Goal: Transaction & Acquisition: Purchase product/service

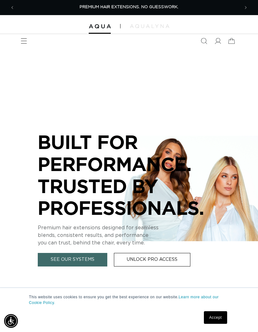
click at [18, 43] on span "Menu" at bounding box center [24, 41] width 14 height 14
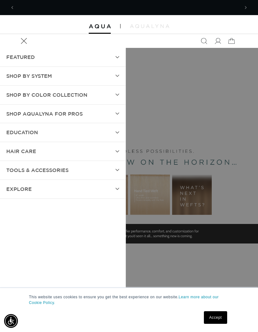
scroll to position [0, 449]
click at [98, 134] on summary "EDUCATION" at bounding box center [63, 132] width 126 height 19
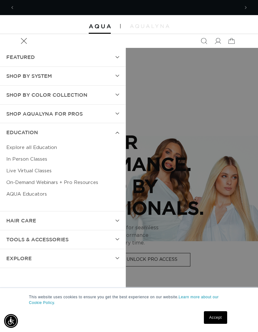
scroll to position [0, 225]
click at [43, 159] on link "In Person Classes" at bounding box center [62, 159] width 113 height 12
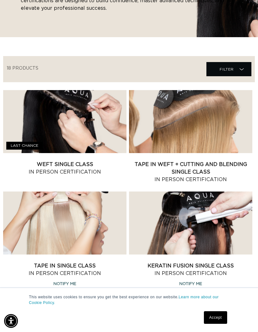
click at [82, 160] on link "Weft Single Class In Person Certification" at bounding box center [64, 167] width 123 height 15
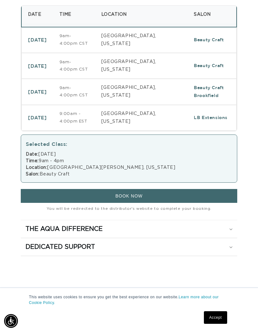
scroll to position [0, 449]
click at [187, 124] on td "LB Extensions" at bounding box center [211, 118] width 49 height 26
select select "46633433170148"
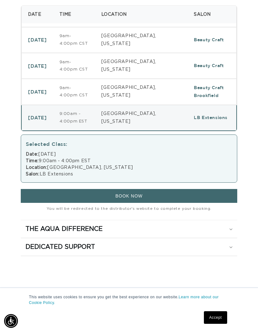
click at [137, 198] on span "BOOK NOW" at bounding box center [128, 195] width 27 height 5
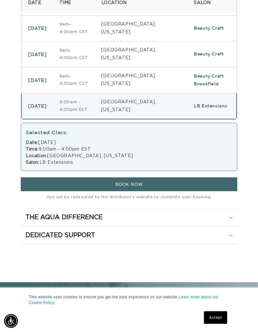
click at [223, 221] on div "The Aqua Difference" at bounding box center [128, 217] width 207 height 8
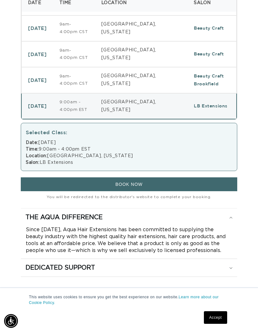
click at [221, 271] on div "Dedicated Support" at bounding box center [128, 267] width 207 height 8
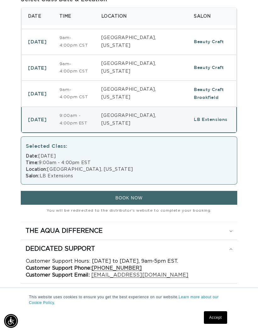
click at [59, 164] on div "Date: November 10, 2025 Time: 9:00am - 4:00pm EST Location: Indianapolis, India…" at bounding box center [129, 166] width 206 height 26
click at [110, 202] on button "BOOK NOW" at bounding box center [129, 198] width 216 height 14
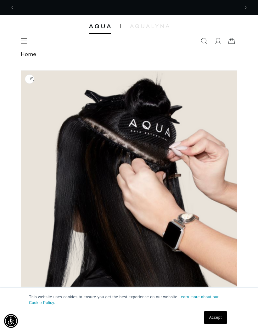
scroll to position [0, 0]
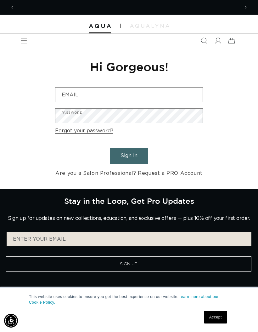
scroll to position [0, 225]
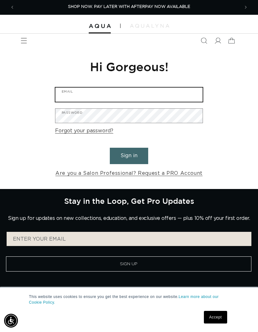
type input "[EMAIL_ADDRESS][DOMAIN_NAME]"
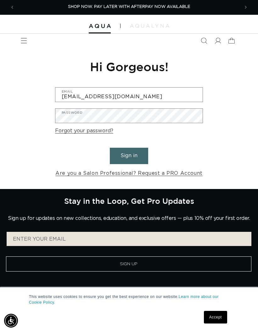
click at [129, 155] on button "Sign in" at bounding box center [129, 156] width 38 height 16
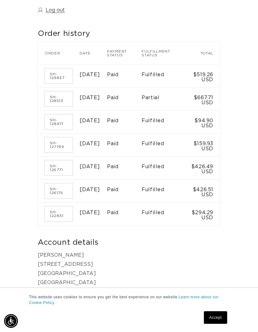
scroll to position [0, 449]
click at [55, 221] on link "SH-122831" at bounding box center [59, 213] width 28 height 15
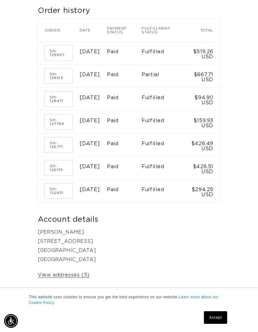
scroll to position [0, 225]
click at [61, 175] on link "SH-126176" at bounding box center [59, 167] width 28 height 15
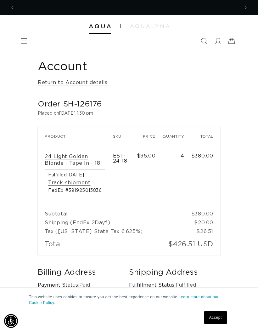
scroll to position [0, 225]
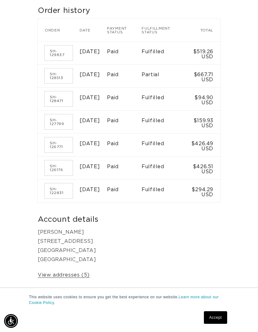
click at [54, 152] on link "SH-126771" at bounding box center [59, 144] width 28 height 15
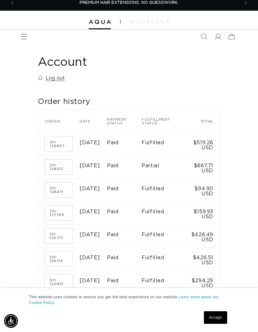
click at [59, 220] on link "SH-127799" at bounding box center [59, 212] width 28 height 15
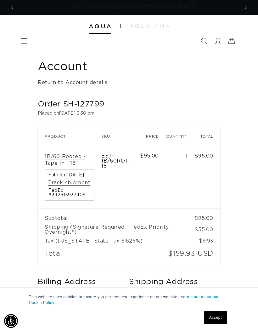
scroll to position [0, 449]
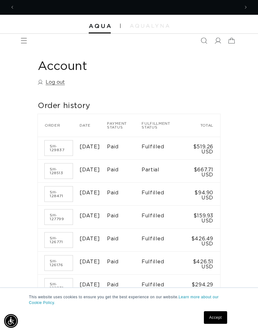
scroll to position [0, 225]
click at [52, 200] on link "SH-128471" at bounding box center [59, 193] width 28 height 15
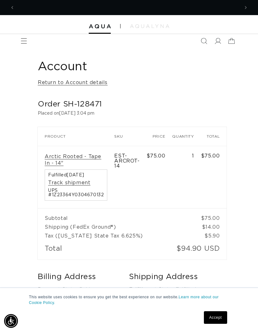
scroll to position [0, 449]
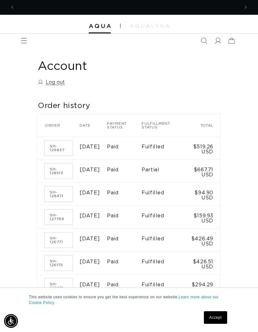
scroll to position [0, 449]
click at [54, 151] on link "SH-129837" at bounding box center [59, 147] width 28 height 15
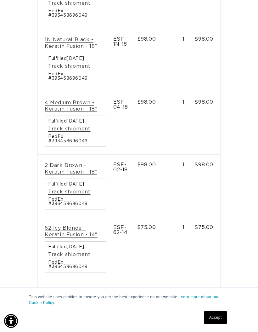
scroll to position [171, 0]
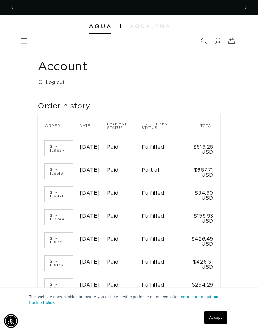
scroll to position [0, 449]
click at [23, 38] on icon "Menu" at bounding box center [24, 41] width 6 height 6
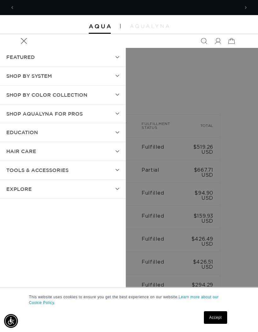
scroll to position [0, 225]
click at [31, 48] on summary "Menu" at bounding box center [24, 41] width 14 height 14
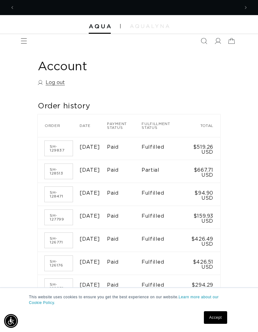
scroll to position [0, 449]
click at [212, 327] on div "This website uses cookies to ensure you get the best experience on our website.…" at bounding box center [129, 309] width 258 height 44
click at [208, 323] on link "Accept" at bounding box center [215, 317] width 23 height 13
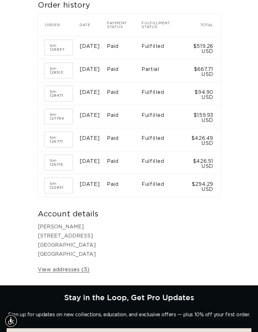
scroll to position [0, 0]
click at [64, 274] on link "View addresses (5)" at bounding box center [64, 269] width 52 height 9
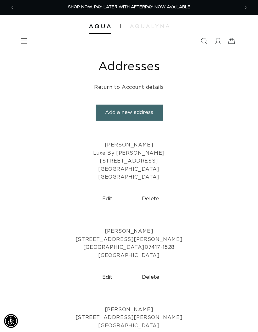
click at [126, 88] on link "Return to Account details" at bounding box center [129, 87] width 70 height 9
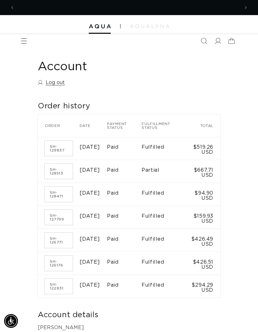
scroll to position [0, 225]
click at [58, 172] on link "SH-128513" at bounding box center [59, 171] width 28 height 15
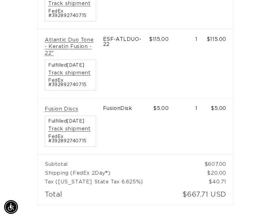
click at [131, 206] on td "Total" at bounding box center [106, 196] width 137 height 19
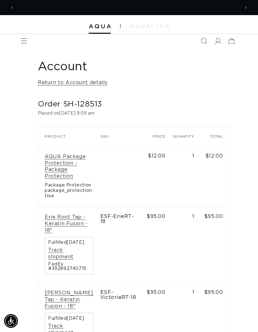
scroll to position [0, 225]
click at [21, 39] on icon "Menu" at bounding box center [24, 41] width 6 height 6
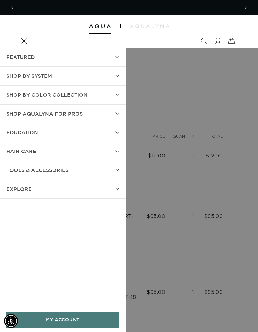
scroll to position [0, 449]
click at [103, 75] on summary "SHOP BY SYSTEM" at bounding box center [63, 76] width 126 height 19
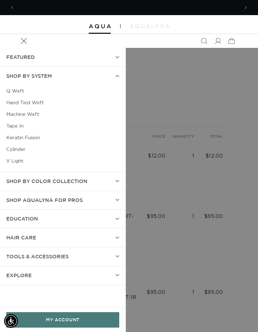
scroll to position [0, 0]
click at [32, 137] on link "Keratin Fusion" at bounding box center [62, 138] width 113 height 12
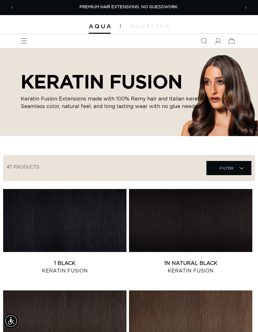
click at [238, 164] on span "Filter Filter" at bounding box center [228, 168] width 45 height 14
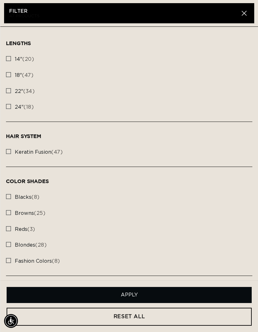
scroll to position [0, 225]
click at [4, 72] on div "Lengths 14" (20) 14" (20 products) 18" (47) 18" (47 products) 22" 24" Hair Syst…" at bounding box center [129, 153] width 258 height 253
click at [8, 75] on rect at bounding box center [8, 74] width 4 height 4
click at [8, 75] on input "18" (47) 18" (47 products)" at bounding box center [8, 72] width 5 height 5
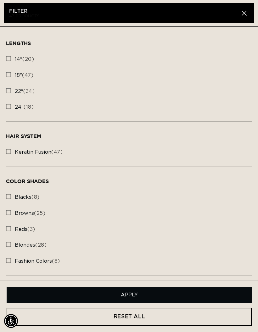
checkbox input "true"
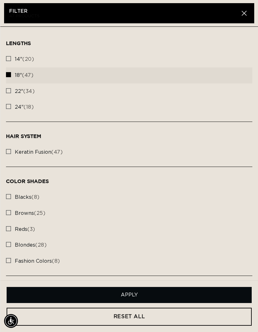
click at [9, 147] on input "keratin fusion (47) keratin fusion (47 products)" at bounding box center [8, 149] width 5 height 5
checkbox input "true"
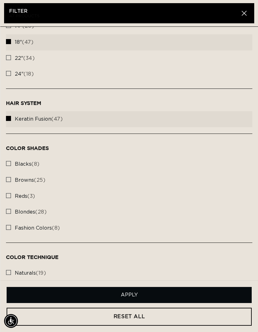
scroll to position [36, 0]
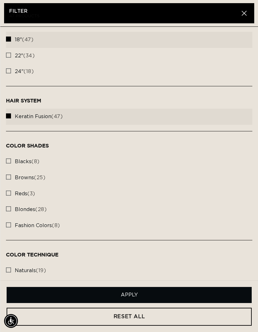
click at [9, 204] on input "blondes (28) blondes (28 products)" at bounding box center [8, 206] width 5 height 5
checkbox input "true"
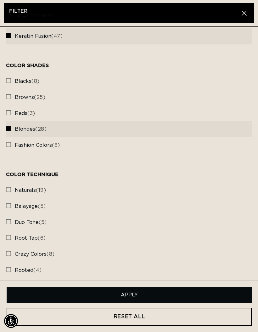
click at [6, 204] on icon at bounding box center [8, 205] width 5 height 5
click at [6, 204] on input "balayage (5) balayage (5 products)" at bounding box center [8, 203] width 5 height 5
checkbox input "true"
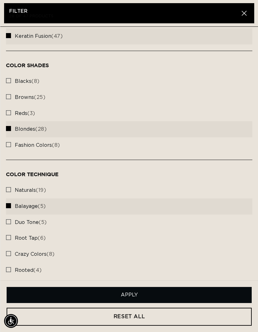
scroll to position [0, 225]
click at [10, 265] on input "rooted (4) rooted (4 products)" at bounding box center [8, 267] width 5 height 5
checkbox input "true"
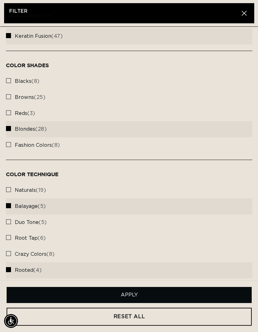
scroll to position [0, 449]
click at [120, 287] on button "Apply" at bounding box center [129, 295] width 245 height 16
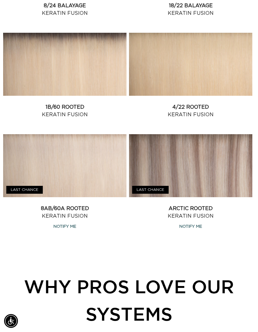
scroll to position [0, 225]
click at [85, 204] on link "8AB/60A Rooted Keratin Fusion" at bounding box center [64, 211] width 123 height 15
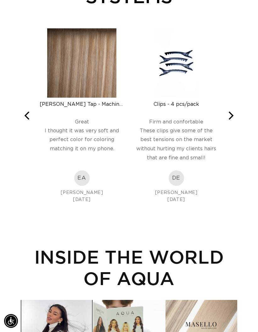
scroll to position [0, 0]
click at [100, 96] on img at bounding box center [81, 62] width 69 height 69
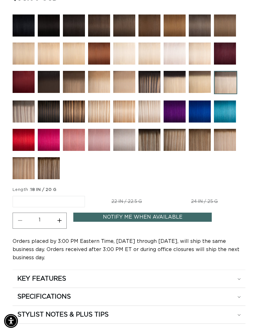
click at [168, 217] on link "Notify Me When Available" at bounding box center [142, 216] width 138 height 9
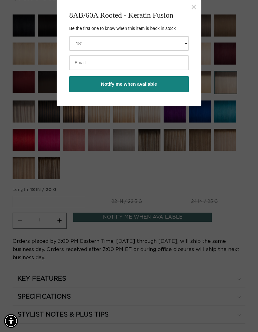
click at [145, 58] on input "email" at bounding box center [129, 62] width 120 height 14
type input "[EMAIL_ADDRESS][DOMAIN_NAME]"
click at [155, 88] on button "Notify me when available" at bounding box center [129, 84] width 120 height 16
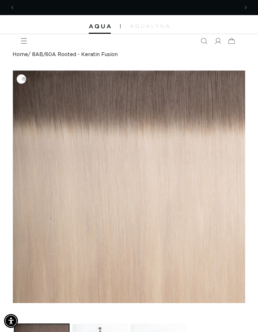
scroll to position [0, 0]
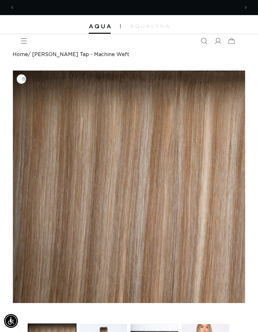
scroll to position [0, 225]
click at [13, 8] on icon "Previous announcement" at bounding box center [12, 7] width 2 height 6
click at [27, 43] on span "Menu" at bounding box center [24, 41] width 14 height 14
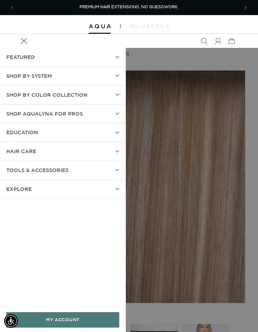
click at [108, 76] on summary "SHOP BY SYSTEM" at bounding box center [63, 76] width 126 height 19
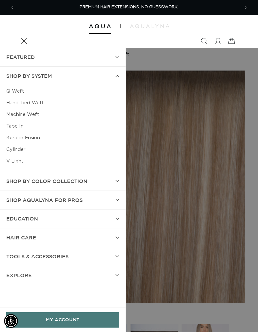
click at [35, 140] on link "Keratin Fusion" at bounding box center [62, 138] width 113 height 12
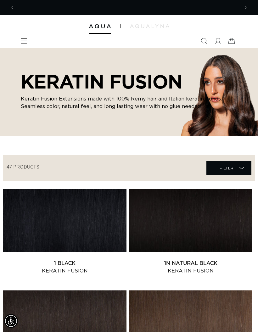
scroll to position [0, 225]
click at [244, 167] on span "Filter Filter" at bounding box center [228, 168] width 45 height 14
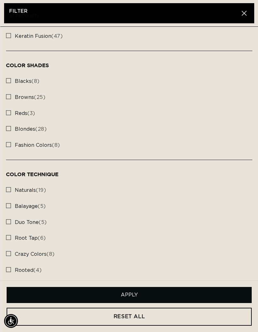
scroll to position [0, 0]
click at [12, 130] on label "blondes (28) blondes (28 products)" at bounding box center [129, 129] width 246 height 16
click at [11, 129] on input "blondes (28) blondes (28 products)" at bounding box center [8, 126] width 5 height 5
checkbox input "true"
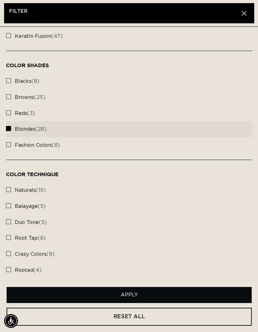
scroll to position [0, 225]
click at [7, 92] on input "browns (25) browns (25 products)" at bounding box center [8, 94] width 5 height 5
checkbox input "true"
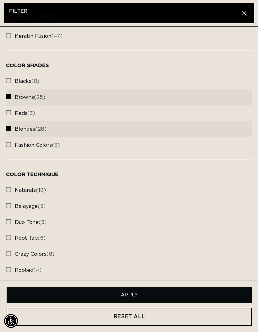
scroll to position [0, 449]
click at [144, 296] on button "Apply" at bounding box center [129, 295] width 245 height 16
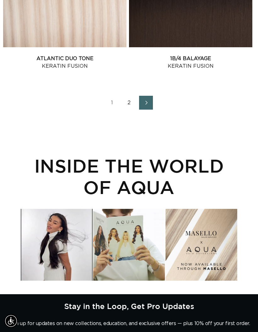
scroll to position [1104, 0]
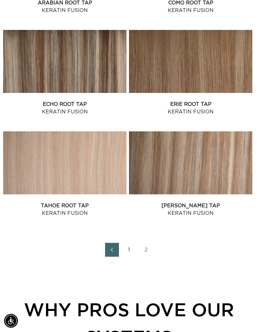
scroll to position [666, 0]
click at [211, 202] on link "Victoria Root Tap Keratin Fusion" at bounding box center [190, 209] width 123 height 15
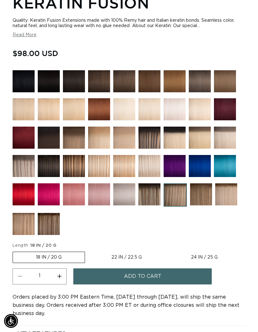
click at [140, 281] on span "Add to cart" at bounding box center [142, 276] width 37 height 16
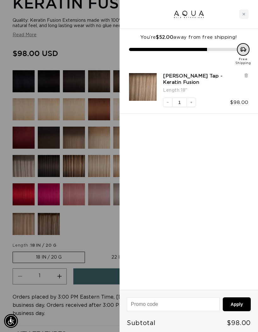
click at [86, 318] on div at bounding box center [129, 166] width 258 height 332
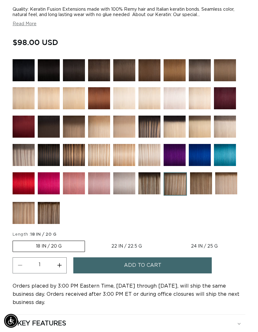
scroll to position [410, 0]
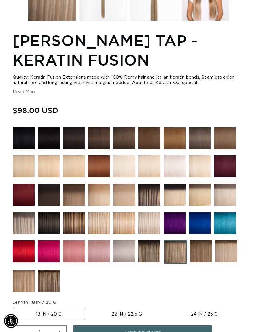
scroll to position [371, 0]
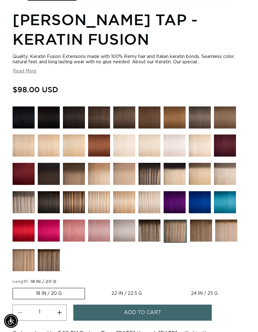
click at [227, 236] on img at bounding box center [226, 230] width 22 height 22
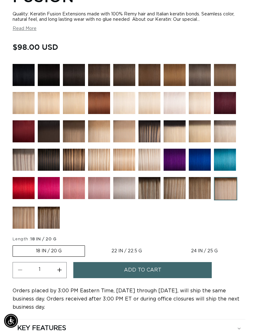
scroll to position [414, 0]
click at [139, 271] on span "Add to cart" at bounding box center [142, 270] width 37 height 16
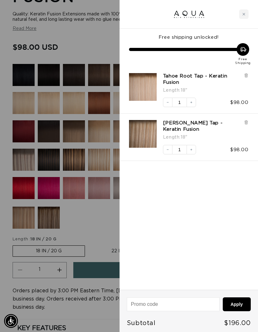
scroll to position [0, 225]
click at [90, 226] on div at bounding box center [129, 166] width 258 height 332
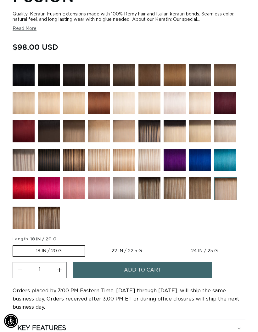
scroll to position [0, 449]
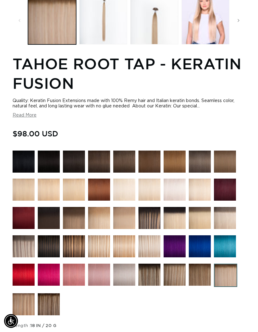
scroll to position [0, 449]
click at [229, 223] on img at bounding box center [225, 218] width 22 height 22
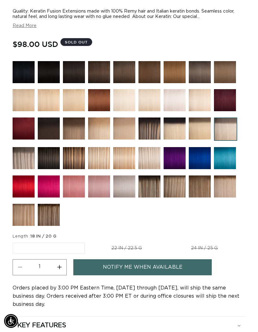
click at [170, 102] on img at bounding box center [175, 100] width 22 height 22
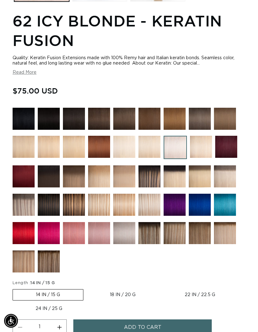
click at [124, 295] on label "18 IN / 20 G Variant sold out or unavailable" at bounding box center [123, 294] width 72 height 11
click at [87, 288] on input "18 IN / 20 G Variant sold out or unavailable" at bounding box center [86, 288] width 0 height 0
radio input "true"
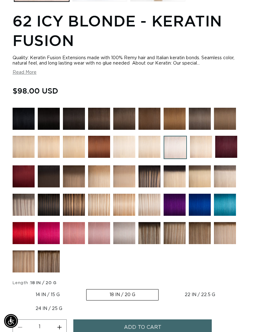
click at [158, 331] on span "Add to cart" at bounding box center [142, 327] width 37 height 16
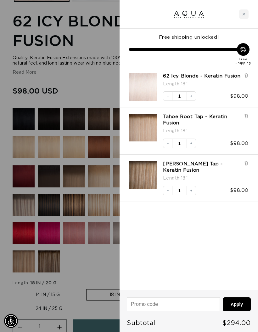
scroll to position [0, 0]
click at [245, 75] on icon at bounding box center [246, 75] width 3 height 3
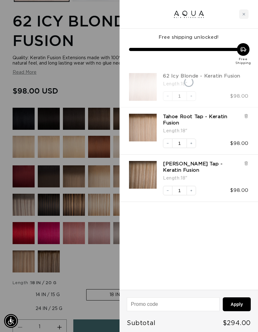
click at [68, 182] on div at bounding box center [129, 166] width 258 height 332
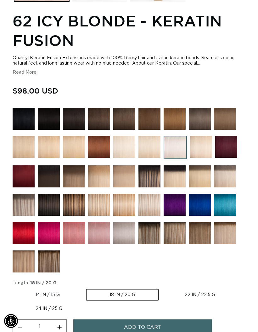
scroll to position [0, 225]
click at [149, 148] on img at bounding box center [149, 147] width 22 height 22
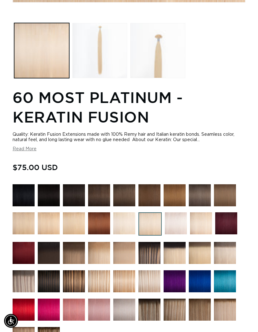
scroll to position [301, 0]
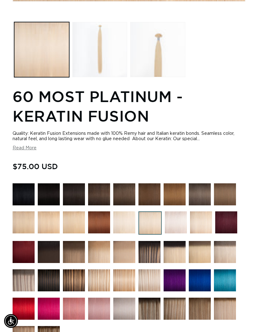
click at [121, 224] on img at bounding box center [124, 222] width 22 height 22
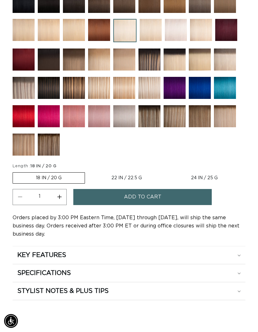
scroll to position [0, 225]
click at [148, 199] on span "Add to cart" at bounding box center [142, 197] width 37 height 16
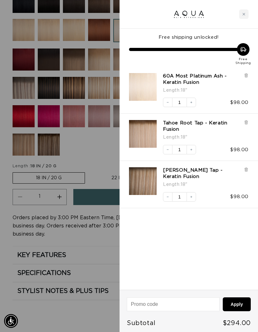
click at [247, 168] on icon at bounding box center [246, 169] width 3 height 3
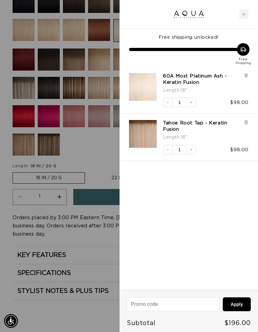
scroll to position [0, 0]
click at [84, 243] on div at bounding box center [129, 166] width 258 height 332
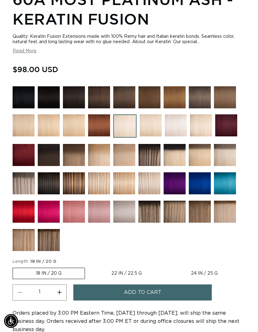
scroll to position [0, 225]
click at [226, 160] on img at bounding box center [225, 155] width 22 height 22
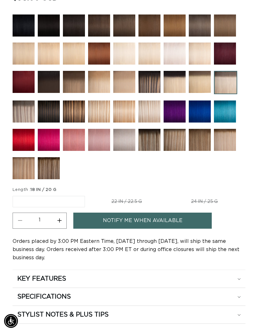
click at [48, 192] on span "18 IN / 20 G" at bounding box center [44, 189] width 26 height 4
click at [169, 228] on link "Notify Me When Available" at bounding box center [142, 220] width 138 height 16
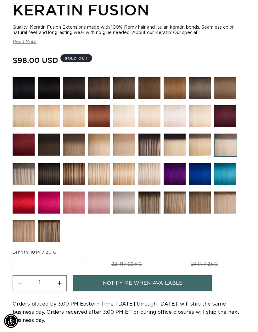
scroll to position [402, 0]
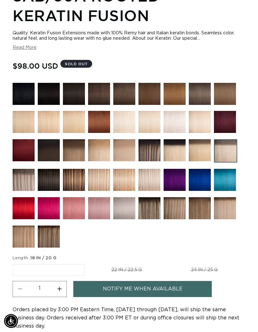
click at [203, 151] on img at bounding box center [200, 150] width 22 height 22
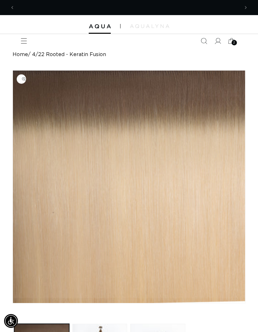
click at [17, 1] on button "Previous announcement" at bounding box center [12, 8] width 14 height 14
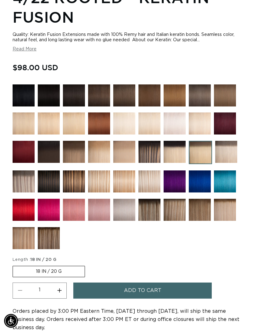
scroll to position [423, 0]
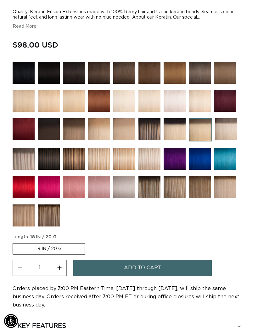
click at [24, 160] on img at bounding box center [24, 159] width 22 height 22
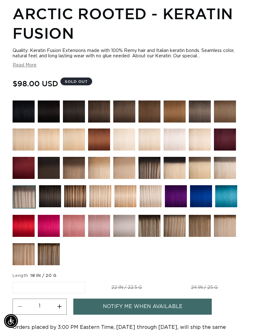
scroll to position [0, 225]
click at [152, 311] on link "Notify Me When Available" at bounding box center [142, 306] width 138 height 16
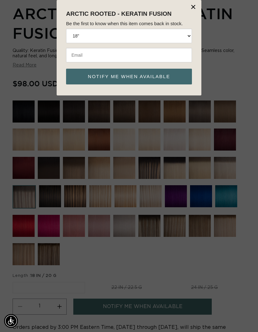
scroll to position [0, 0]
click at [186, 2] on div "× Arctic Rooted - Keratin Fusion Be the first to know when this item comes back…" at bounding box center [129, 47] width 145 height 95
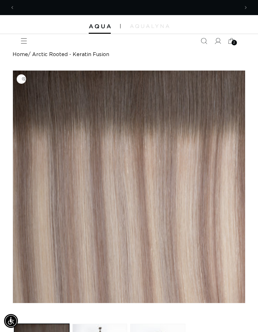
scroll to position [0, 225]
click at [238, 38] on icon at bounding box center [232, 41] width 14 height 14
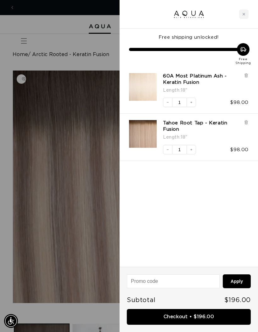
scroll to position [0, 0]
click at [192, 148] on icon "Increase quantity" at bounding box center [191, 150] width 4 height 4
click at [193, 98] on button "Increase quantity" at bounding box center [191, 102] width 9 height 9
click at [207, 316] on link "Checkout • $392.00" at bounding box center [189, 317] width 124 height 16
